Goal: Task Accomplishment & Management: Manage account settings

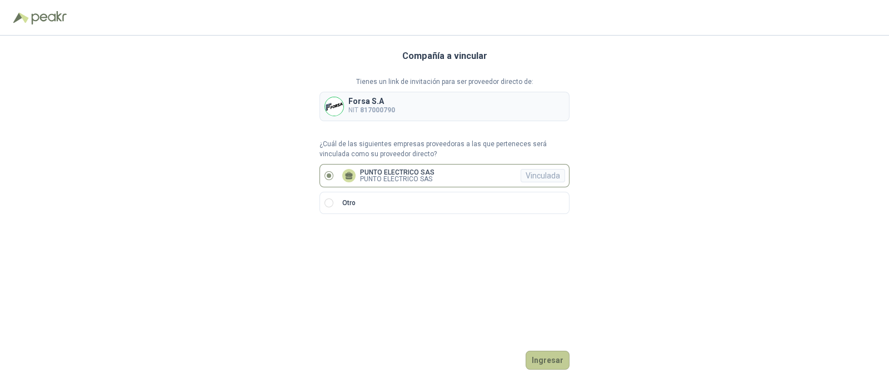
click at [547, 355] on button "Ingresar" at bounding box center [547, 359] width 44 height 19
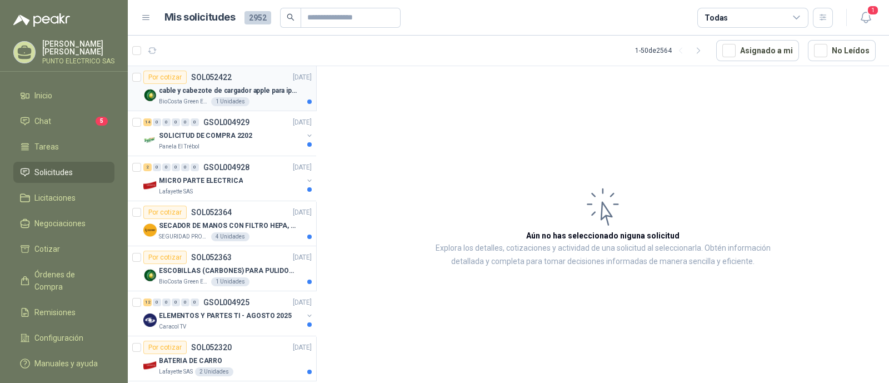
click at [264, 94] on p "cable y cabezote de cargador apple para iphone" at bounding box center [228, 91] width 138 height 11
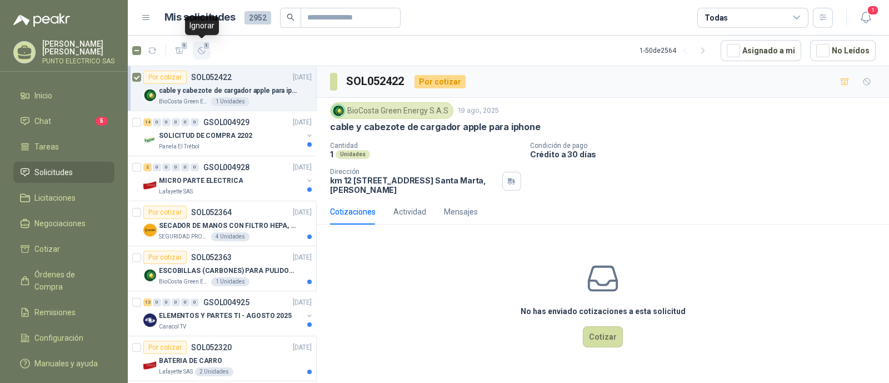
click at [204, 50] on icon "button" at bounding box center [201, 50] width 9 height 9
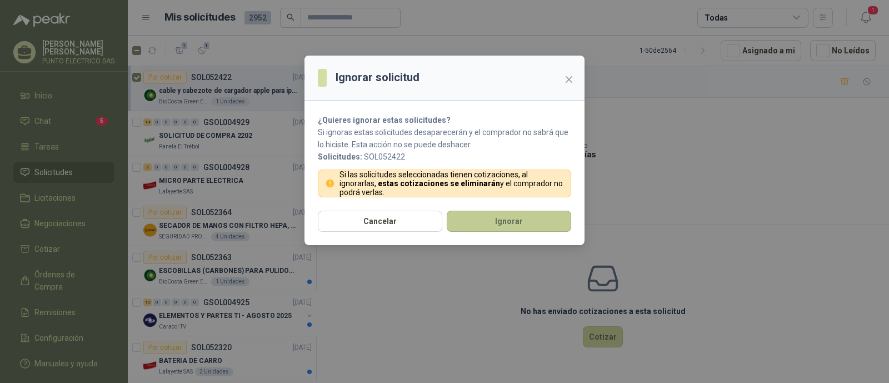
click at [508, 217] on button "Ignorar" at bounding box center [509, 220] width 124 height 21
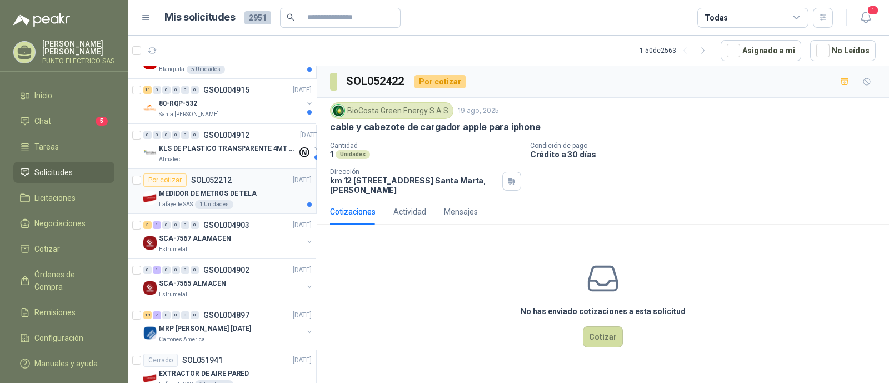
scroll to position [277, 0]
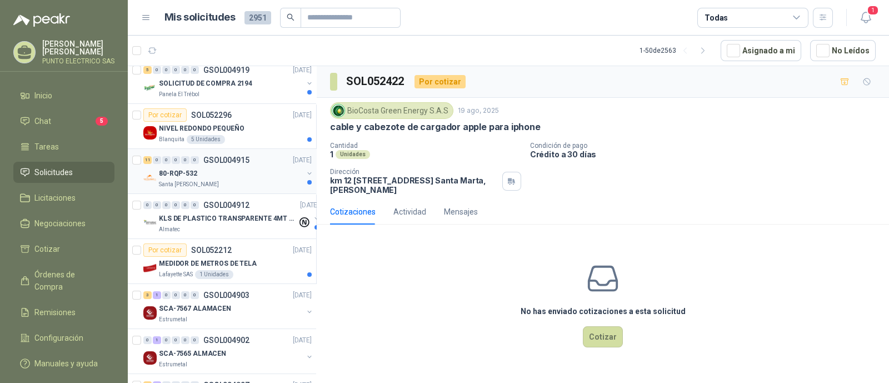
click at [239, 168] on div "80-RQP-532" at bounding box center [231, 173] width 144 height 13
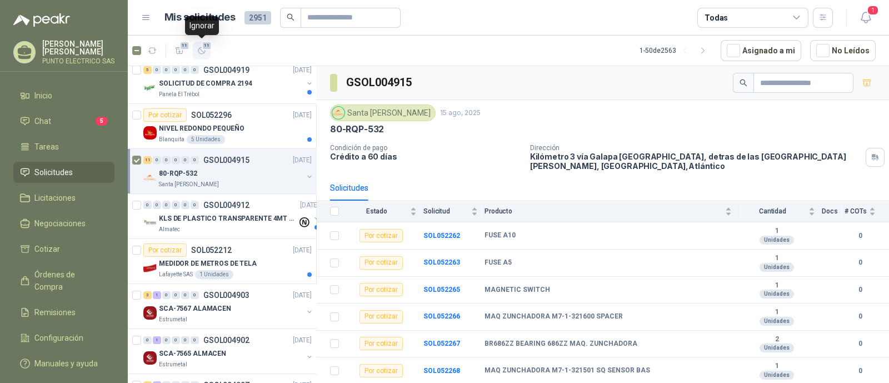
click at [202, 50] on icon "button" at bounding box center [201, 50] width 9 height 9
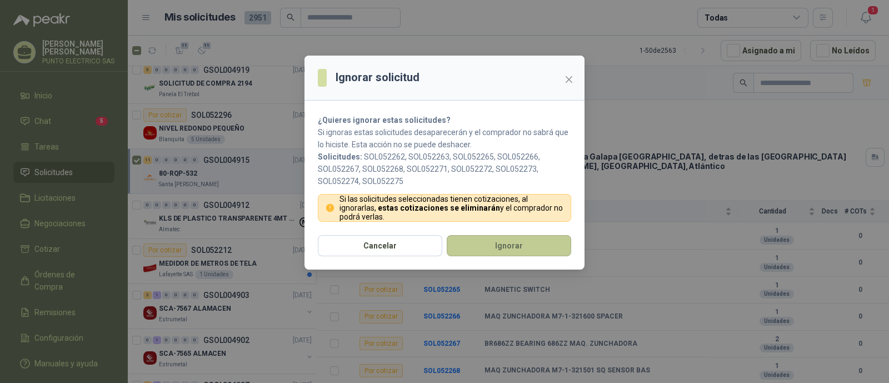
click at [503, 240] on button "Ignorar" at bounding box center [509, 245] width 124 height 21
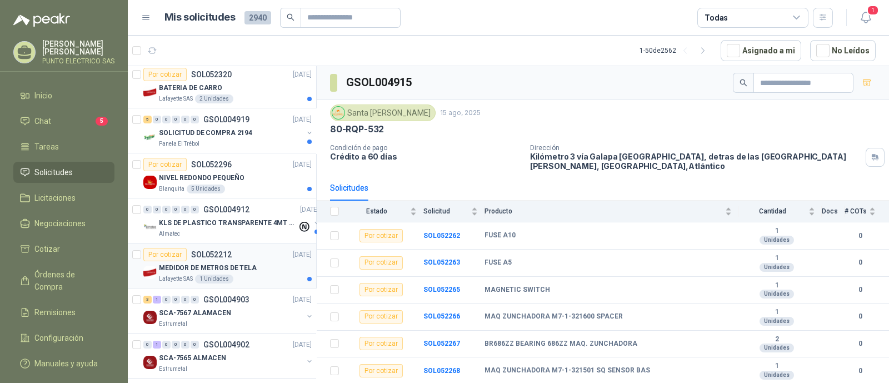
scroll to position [208, 0]
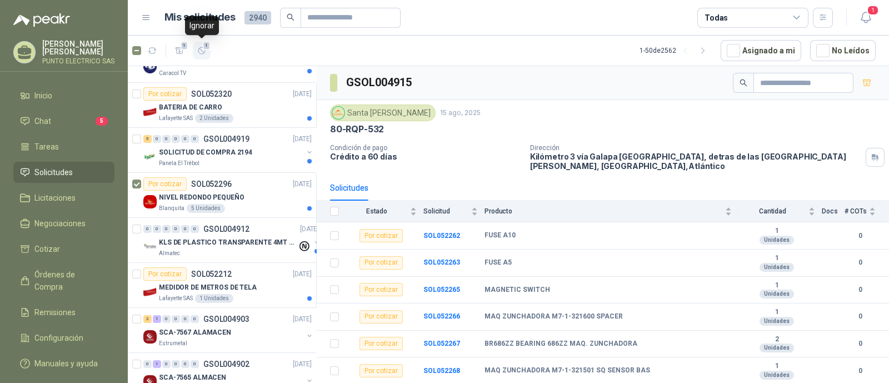
click at [207, 52] on button "1" at bounding box center [202, 51] width 18 height 18
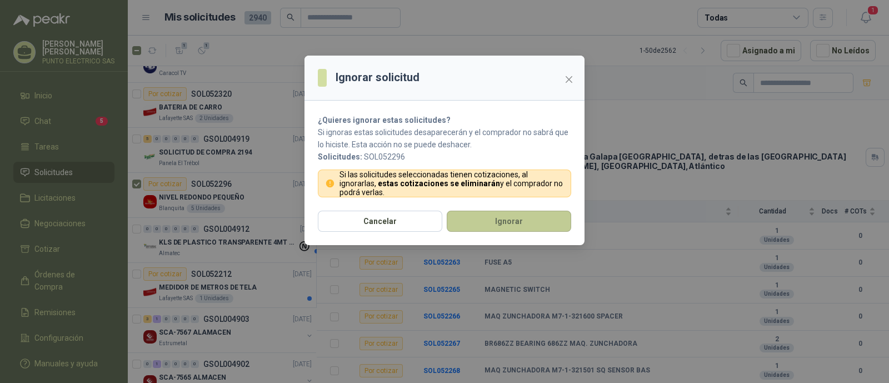
click at [508, 216] on button "Ignorar" at bounding box center [509, 220] width 124 height 21
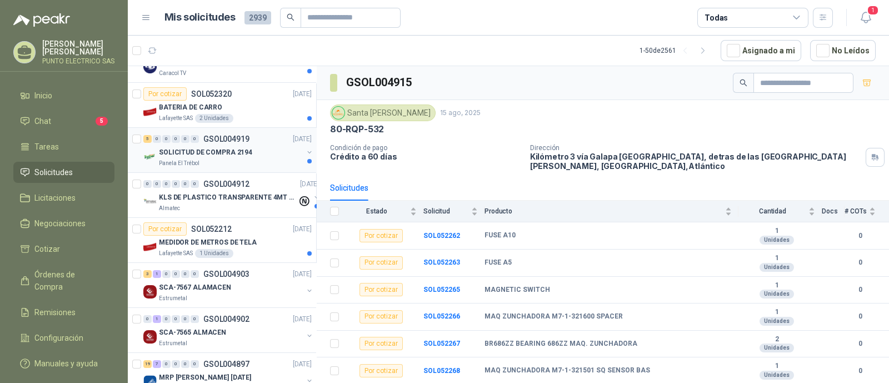
click at [247, 146] on div "SOLICITUD DE COMPRA 2194" at bounding box center [231, 152] width 144 height 13
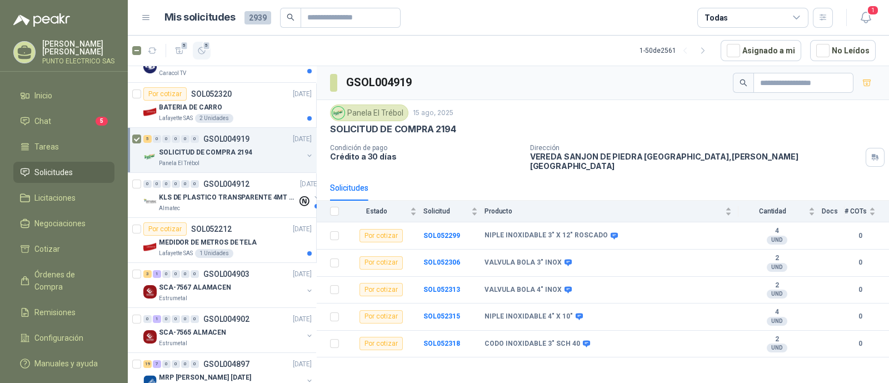
click at [205, 55] on button "5" at bounding box center [202, 51] width 18 height 18
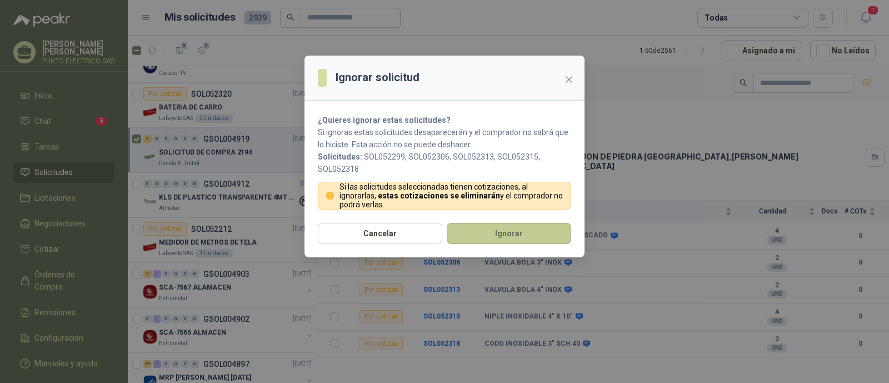
click at [522, 234] on button "Ignorar" at bounding box center [509, 233] width 124 height 21
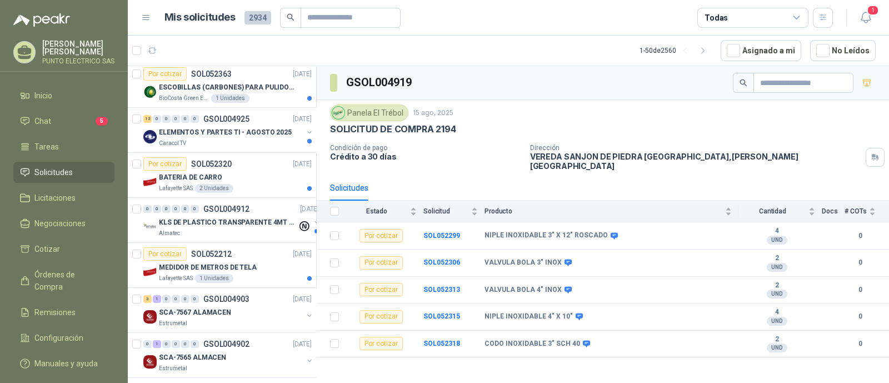
scroll to position [69, 0]
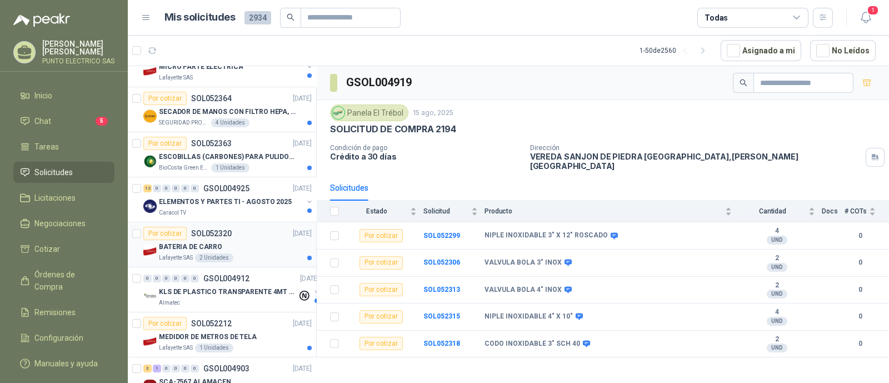
click at [260, 248] on div "BATERIA DE CARRO" at bounding box center [235, 246] width 153 height 13
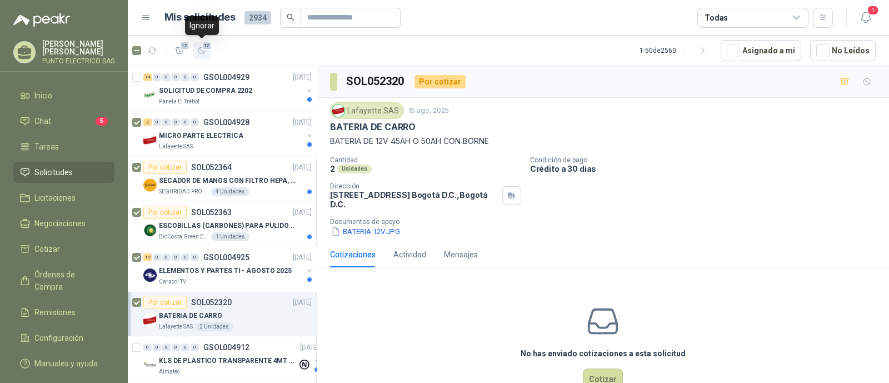
click at [202, 51] on icon "button" at bounding box center [201, 50] width 7 height 7
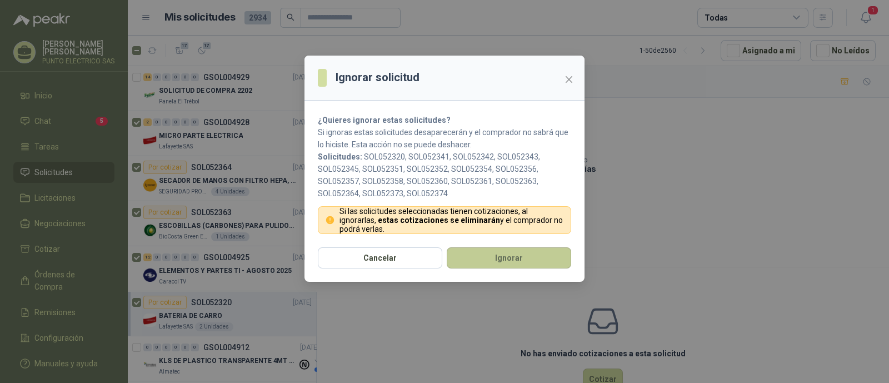
click at [513, 256] on button "Ignorar" at bounding box center [509, 257] width 124 height 21
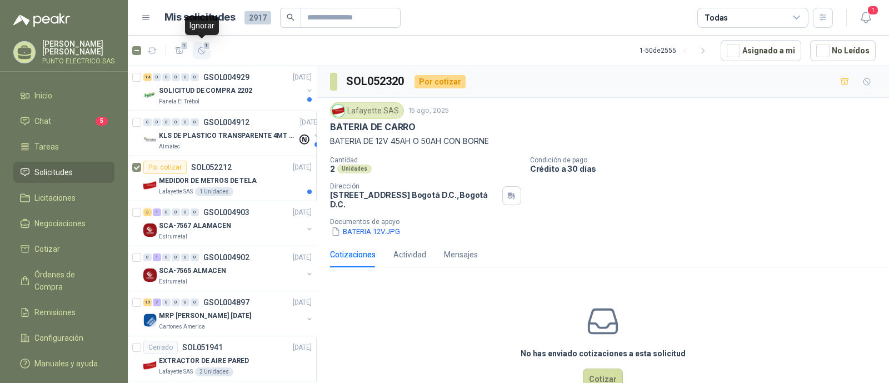
click at [198, 52] on icon "button" at bounding box center [201, 50] width 9 height 9
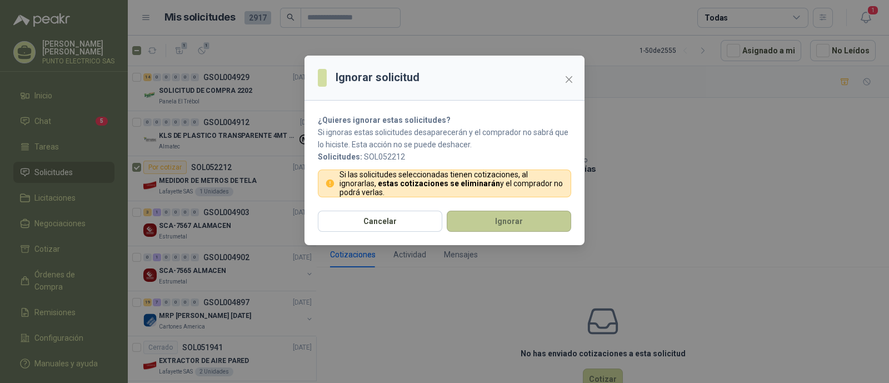
click at [497, 220] on button "Ignorar" at bounding box center [509, 220] width 124 height 21
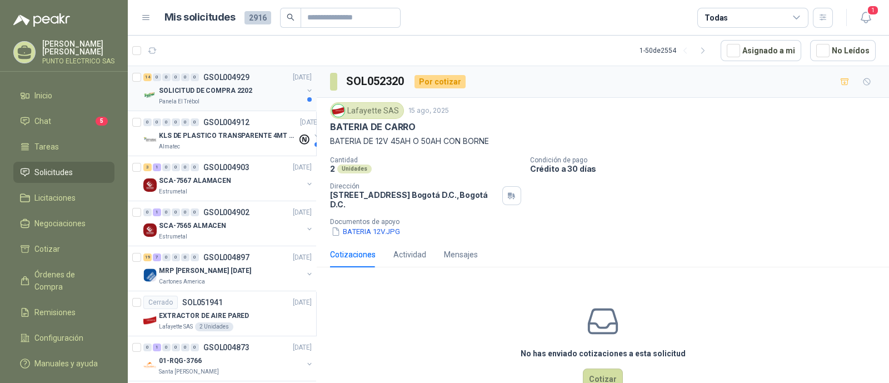
click at [226, 96] on div "SOLICITUD DE COMPRA 2202" at bounding box center [231, 90] width 144 height 13
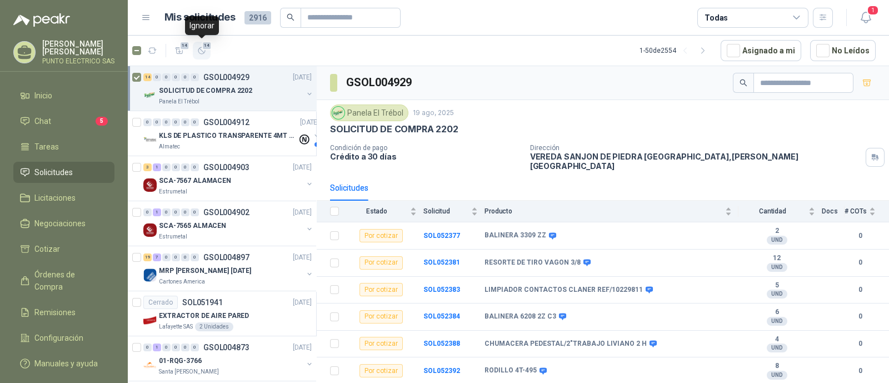
click at [202, 51] on icon "button" at bounding box center [201, 50] width 9 height 9
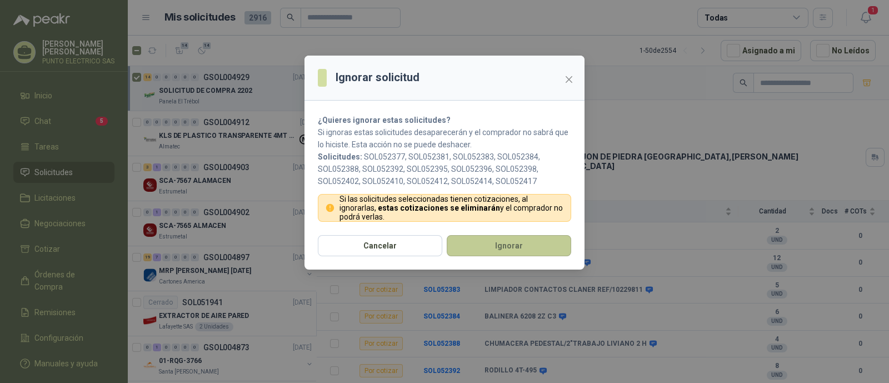
click at [512, 245] on button "Ignorar" at bounding box center [509, 245] width 124 height 21
